Goal: Task Accomplishment & Management: Use online tool/utility

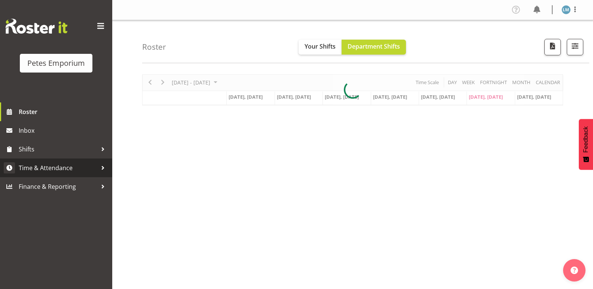
click at [80, 164] on span "Time & Attendance" at bounding box center [58, 167] width 79 height 11
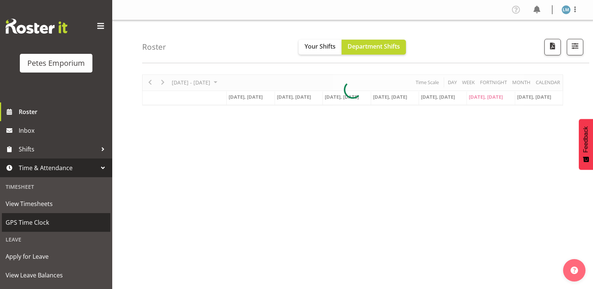
click at [65, 221] on span "GPS Time Clock" at bounding box center [56, 222] width 101 height 11
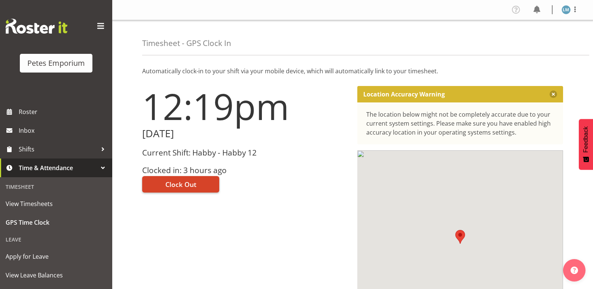
click at [192, 180] on span "Clock Out" at bounding box center [180, 185] width 31 height 10
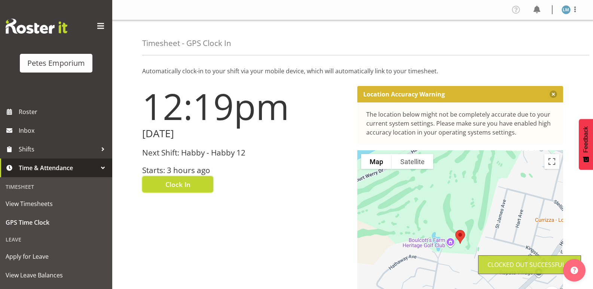
click at [563, 8] on img at bounding box center [565, 9] width 9 height 9
click at [532, 39] on link "Log Out" at bounding box center [544, 39] width 72 height 13
